Goal: Task Accomplishment & Management: Use online tool/utility

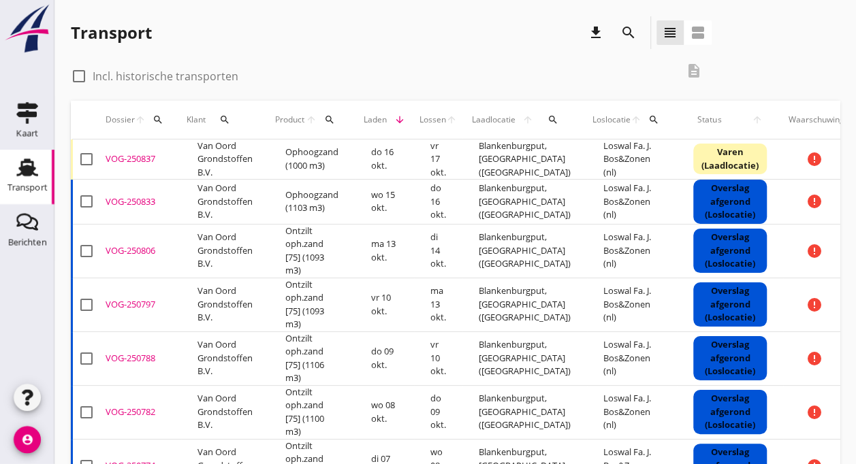
click at [243, 153] on td "Van Oord Grondstoffen B.V." at bounding box center [225, 160] width 88 height 40
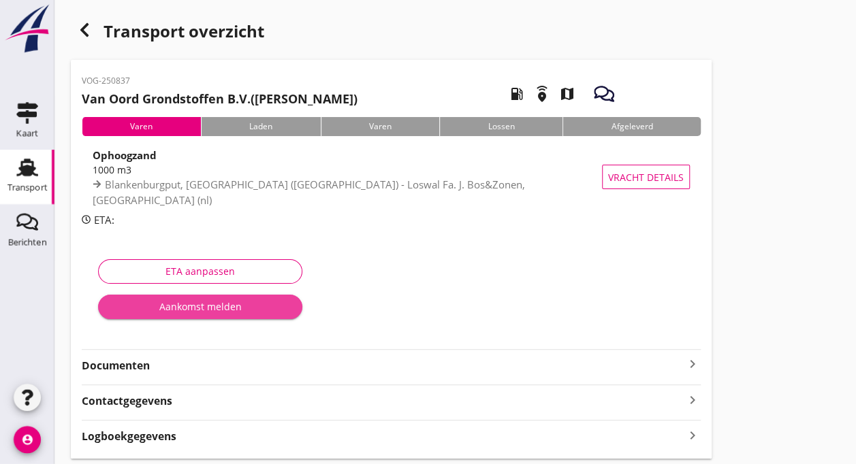
click at [172, 308] on div "Aankomst melden" at bounding box center [200, 307] width 183 height 14
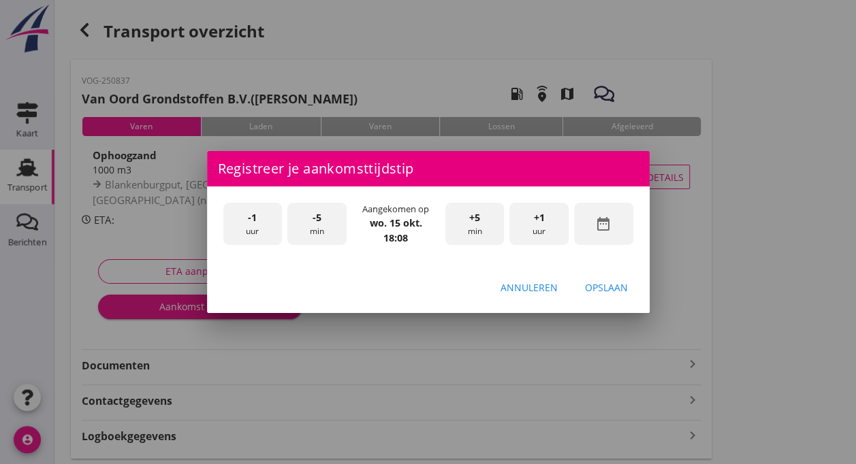
click at [798, 390] on div at bounding box center [428, 232] width 856 height 464
click at [253, 224] on span "-1" at bounding box center [252, 217] width 9 height 15
click at [317, 223] on span "-5" at bounding box center [317, 217] width 9 height 15
click at [606, 283] on div "Opslaan" at bounding box center [606, 288] width 43 height 14
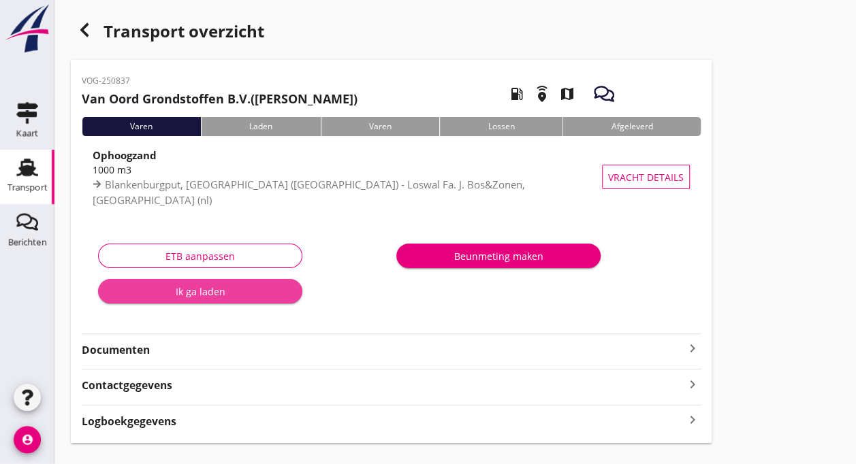
click at [192, 288] on div "Ik ga laden" at bounding box center [200, 292] width 183 height 14
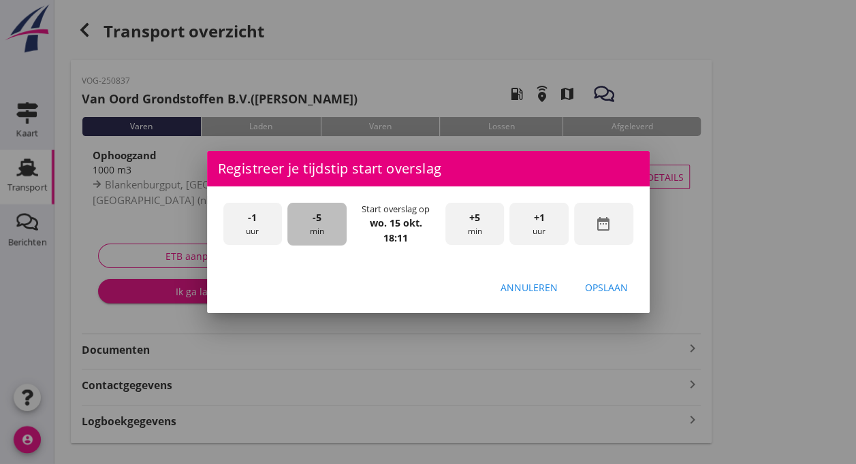
click at [315, 227] on div "-5 min" at bounding box center [316, 224] width 59 height 43
click at [603, 290] on div "Opslaan" at bounding box center [606, 288] width 43 height 14
